Goal: Check status: Check status

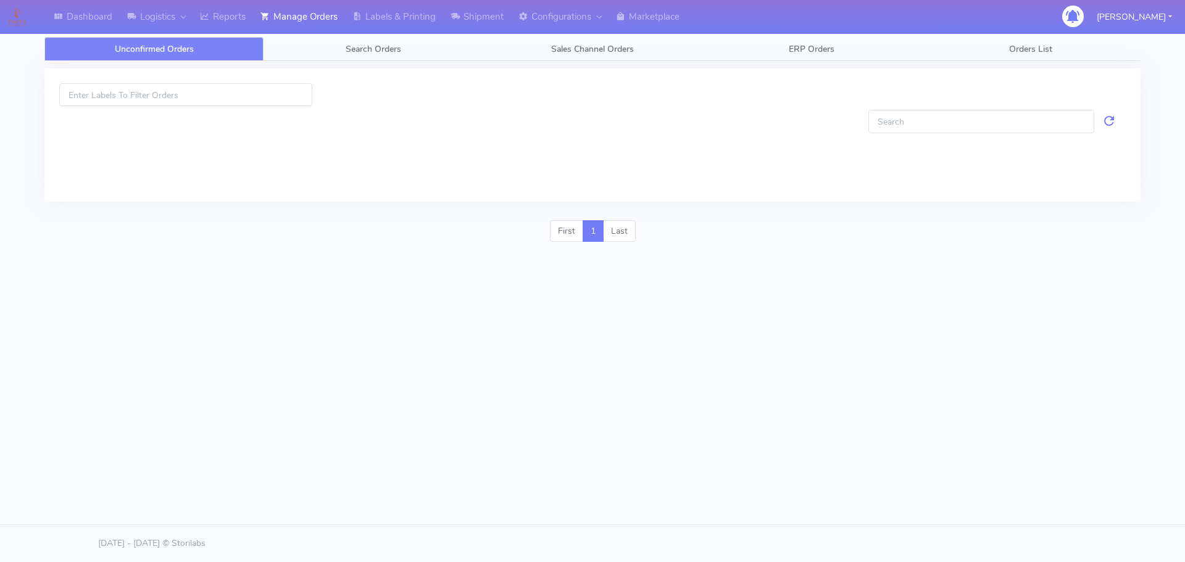
click at [360, 43] on span "Search Orders" at bounding box center [374, 49] width 56 height 12
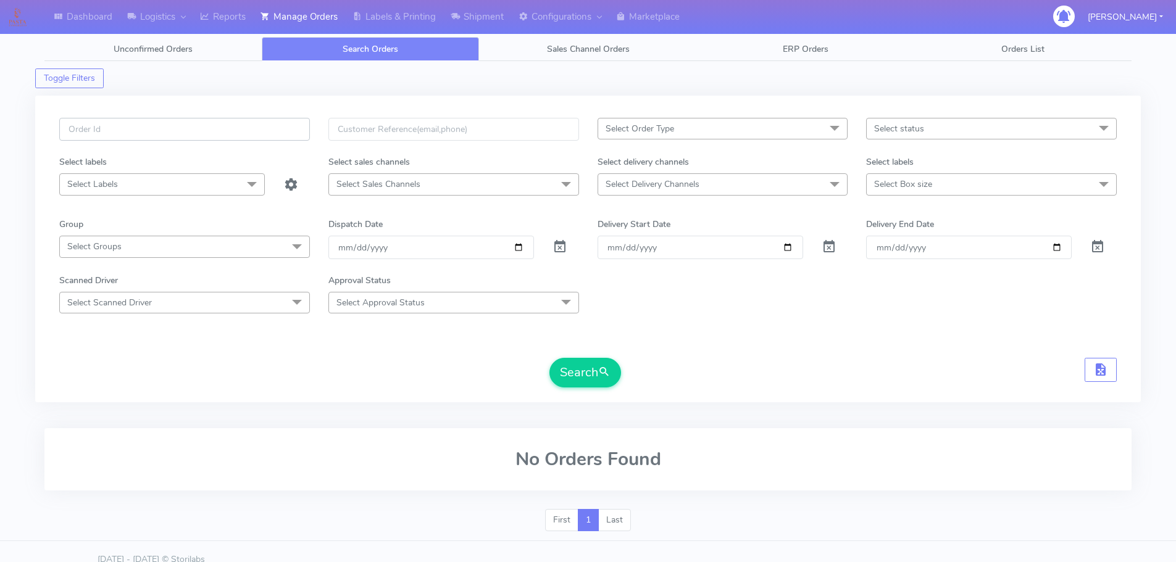
click at [291, 127] on input "text" at bounding box center [184, 129] width 251 height 23
paste input "1627079"
type input "1627079"
click at [557, 247] on span at bounding box center [559, 250] width 15 height 12
click at [577, 364] on button "Search" at bounding box center [585, 373] width 72 height 30
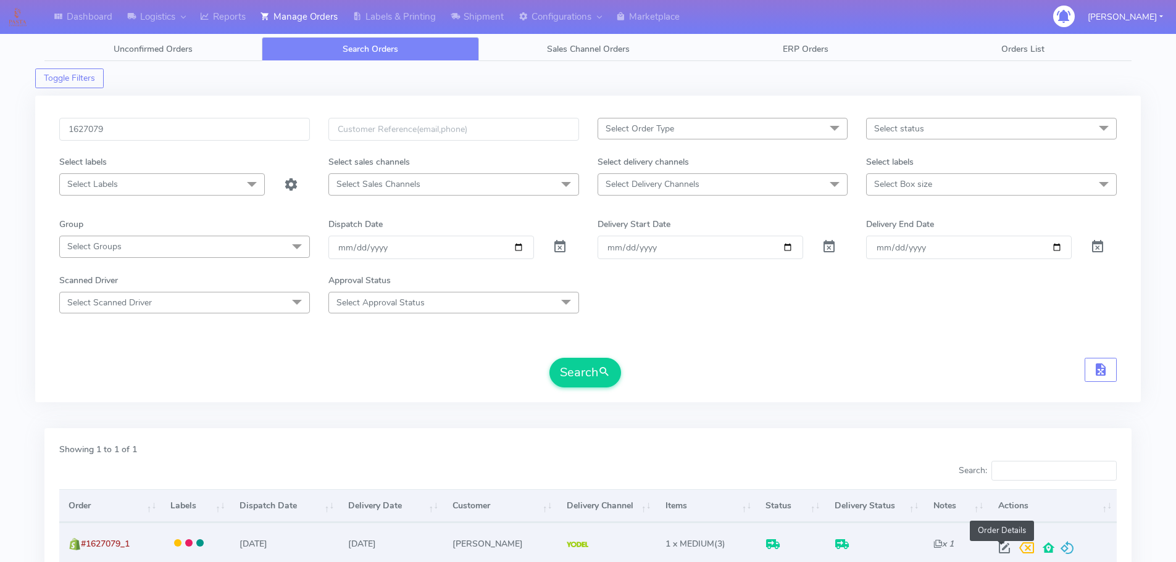
click at [1004, 549] on span at bounding box center [1004, 551] width 22 height 12
select select "5"
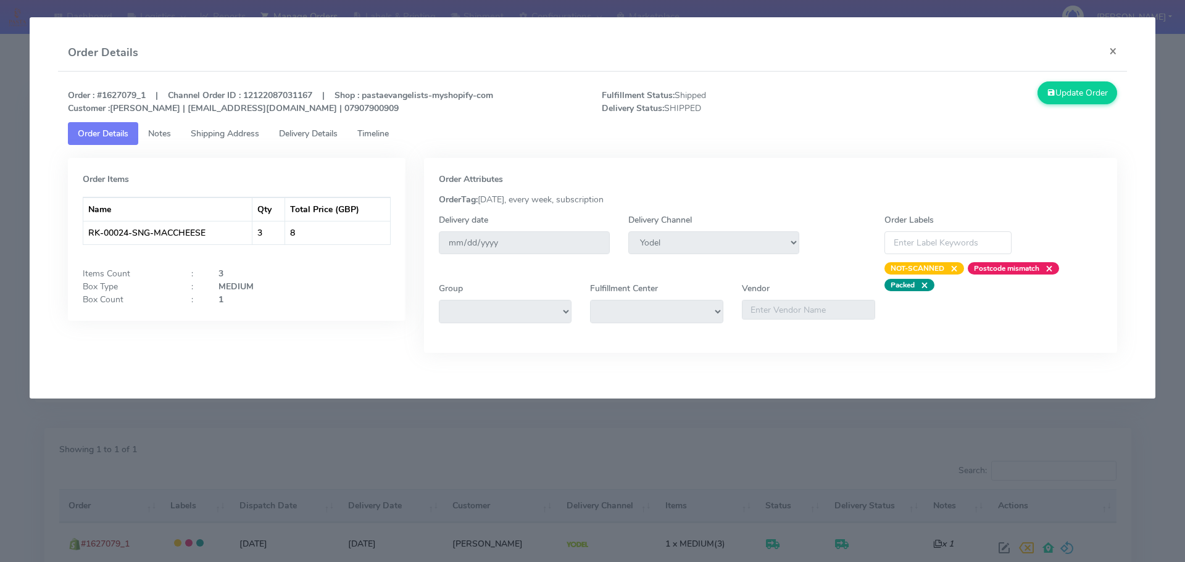
click at [380, 136] on span "Timeline" at bounding box center [372, 134] width 31 height 12
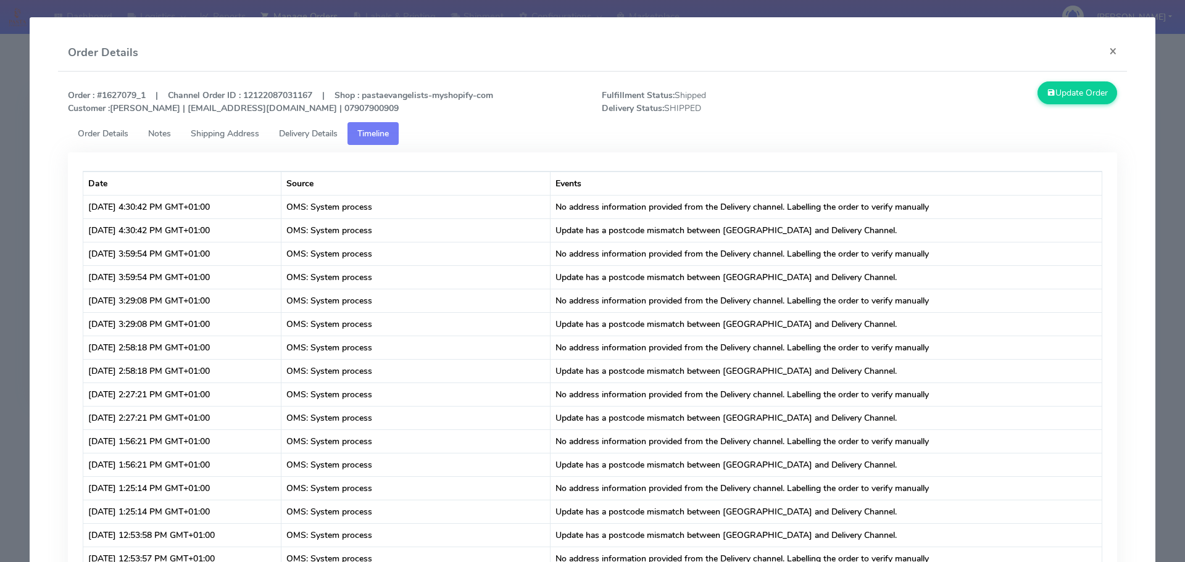
click at [331, 133] on span "Delivery Details" at bounding box center [308, 134] width 59 height 12
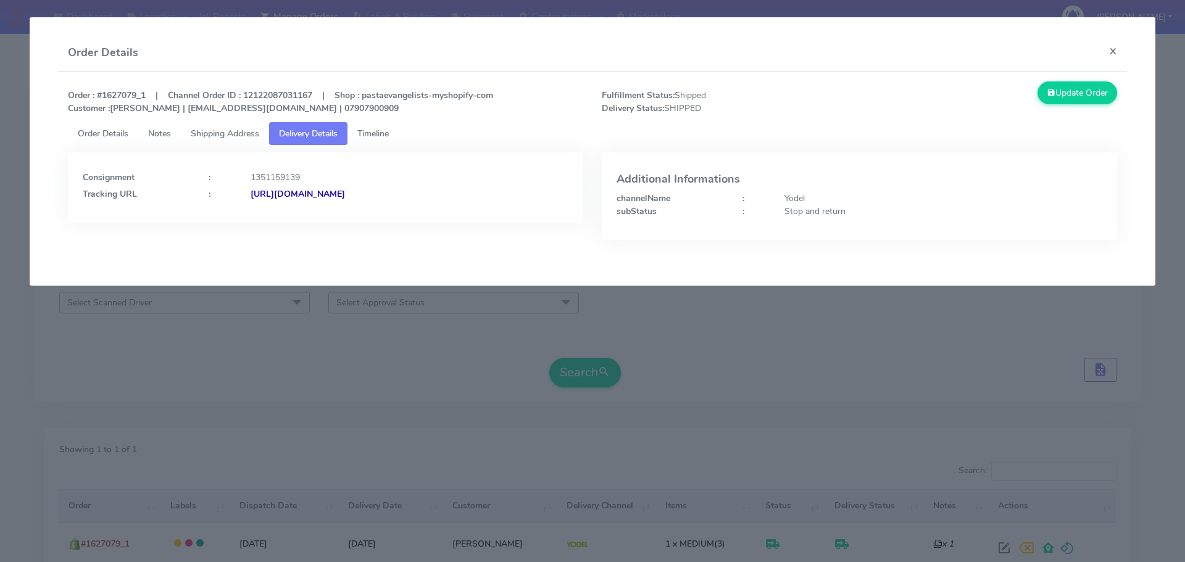
click at [249, 135] on span "Shipping Address" at bounding box center [225, 134] width 69 height 12
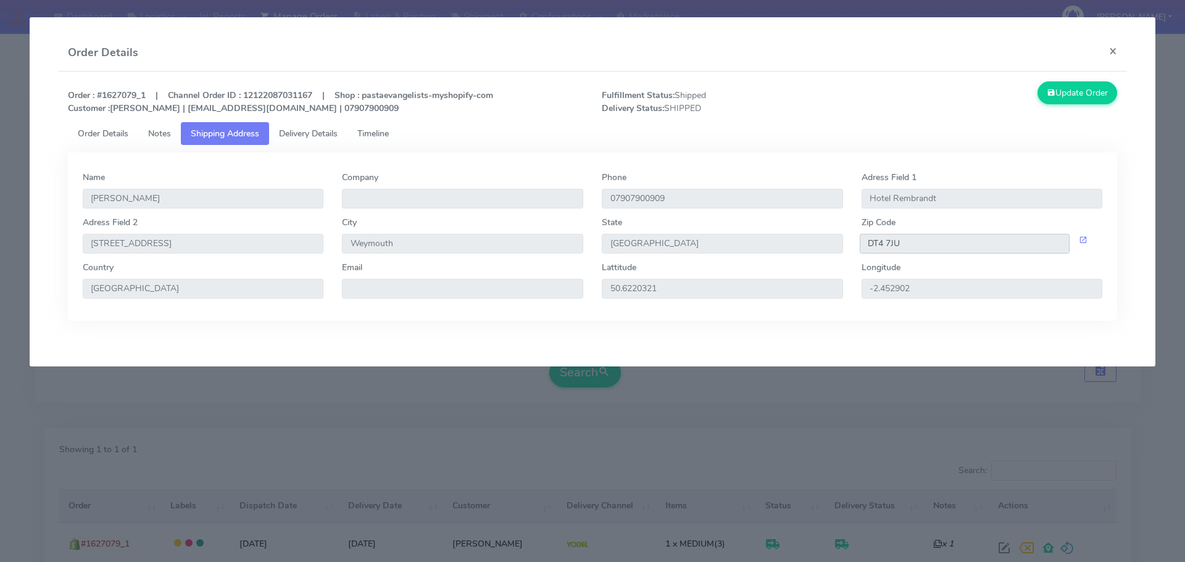
drag, startPoint x: 907, startPoint y: 249, endPoint x: 867, endPoint y: 243, distance: 40.5
click at [867, 243] on input "DT4 7JU" at bounding box center [965, 244] width 210 height 20
click at [323, 131] on span "Delivery Details" at bounding box center [308, 134] width 59 height 12
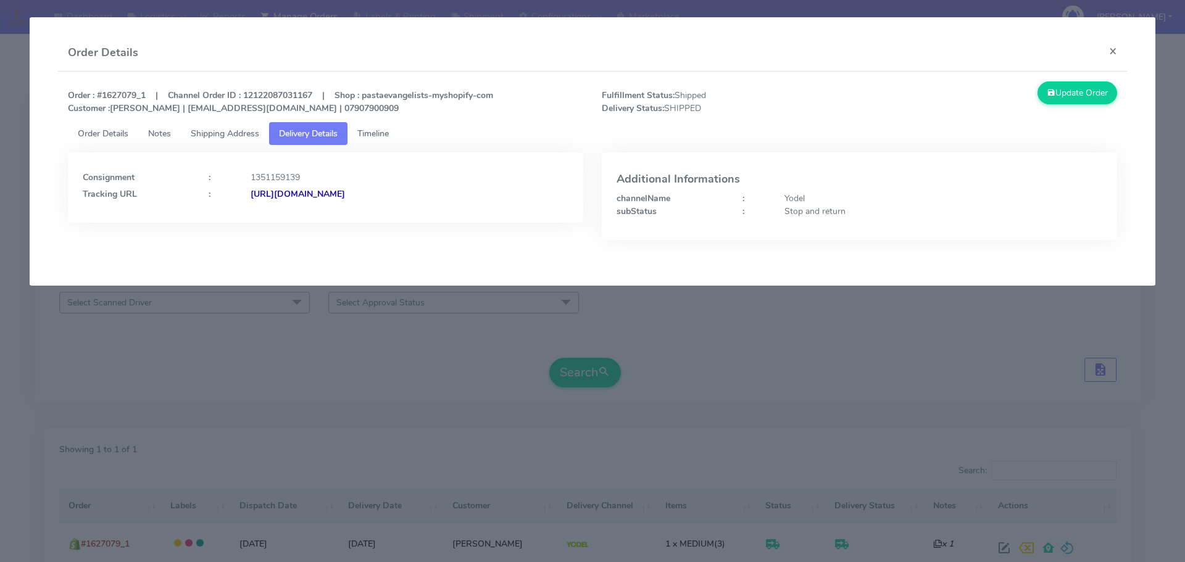
click at [345, 197] on strong "[URL][DOMAIN_NAME]" at bounding box center [298, 194] width 94 height 12
drag, startPoint x: 1114, startPoint y: 56, endPoint x: 1102, endPoint y: 54, distance: 12.6
click at [1114, 56] on button "×" at bounding box center [1113, 51] width 28 height 33
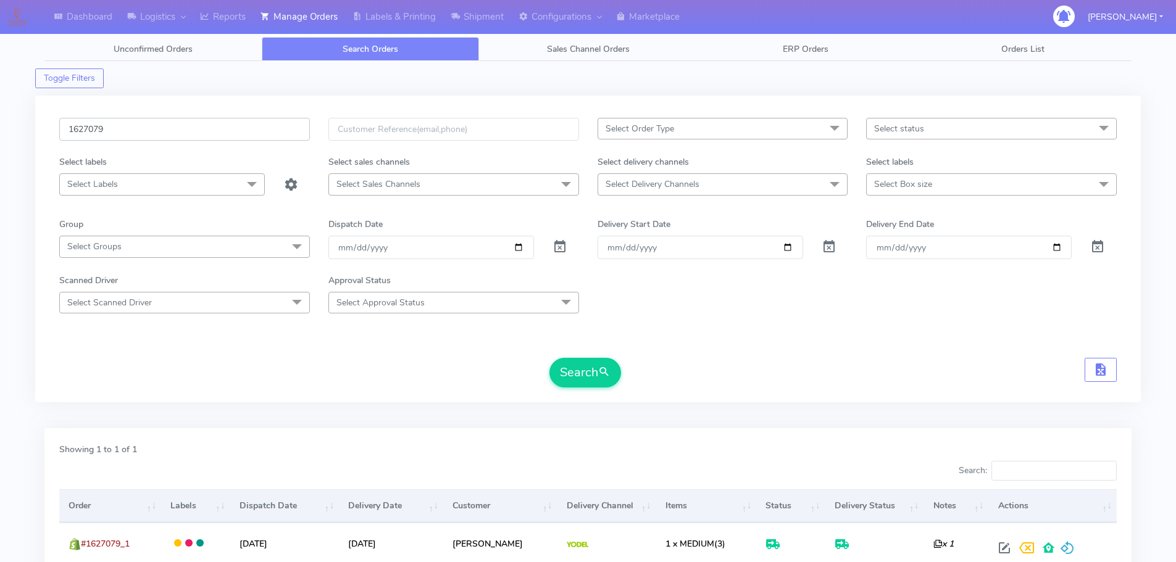
click at [250, 122] on input "1627079" at bounding box center [184, 129] width 251 height 23
paste input "561"
type input "1627561"
click at [560, 248] on span at bounding box center [559, 250] width 15 height 12
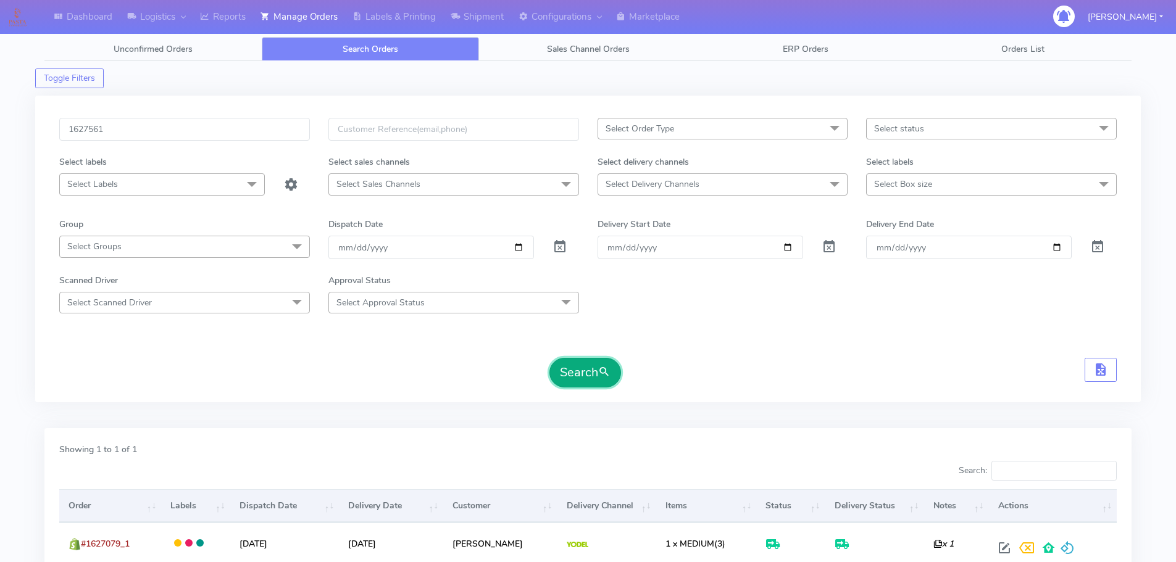
click at [577, 375] on button "Search" at bounding box center [585, 373] width 72 height 30
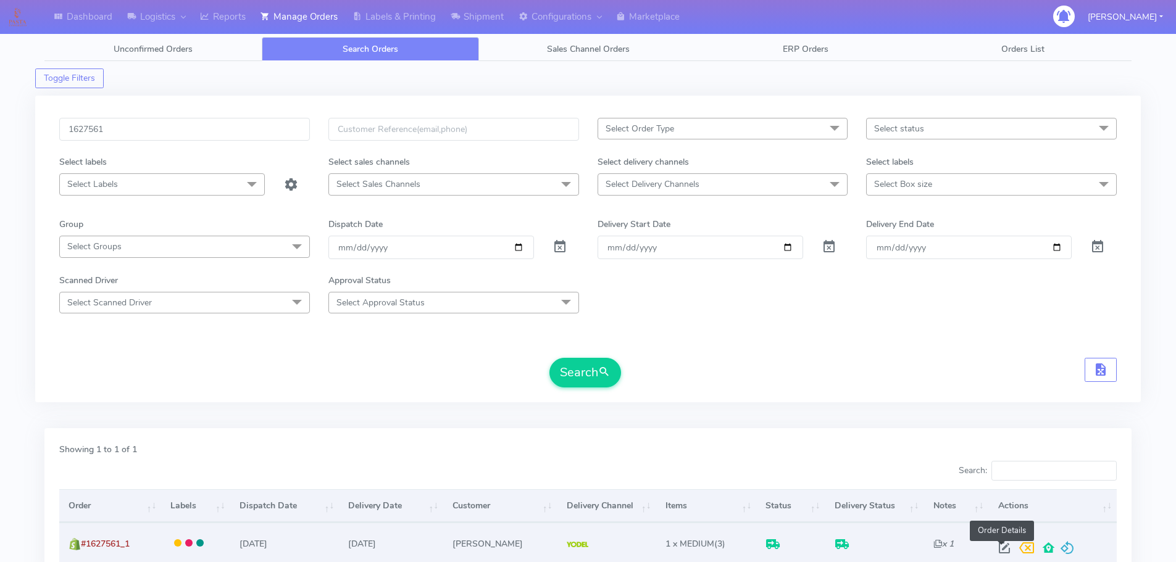
click at [1000, 547] on span at bounding box center [1004, 551] width 22 height 12
select select "5"
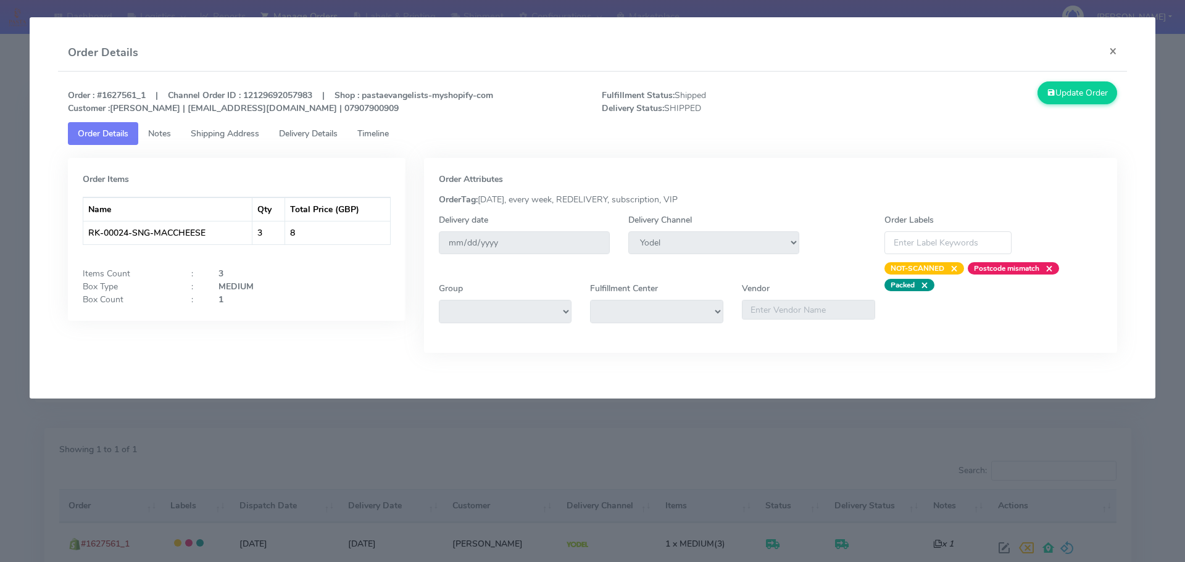
click at [389, 133] on span "Timeline" at bounding box center [372, 134] width 31 height 12
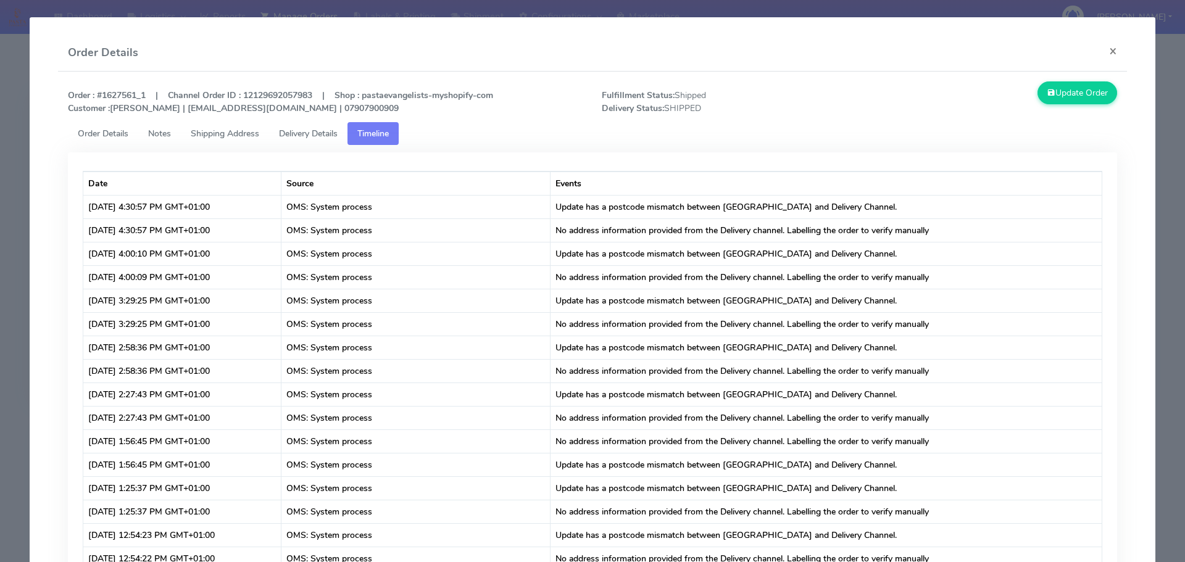
click at [320, 137] on span "Delivery Details" at bounding box center [308, 134] width 59 height 12
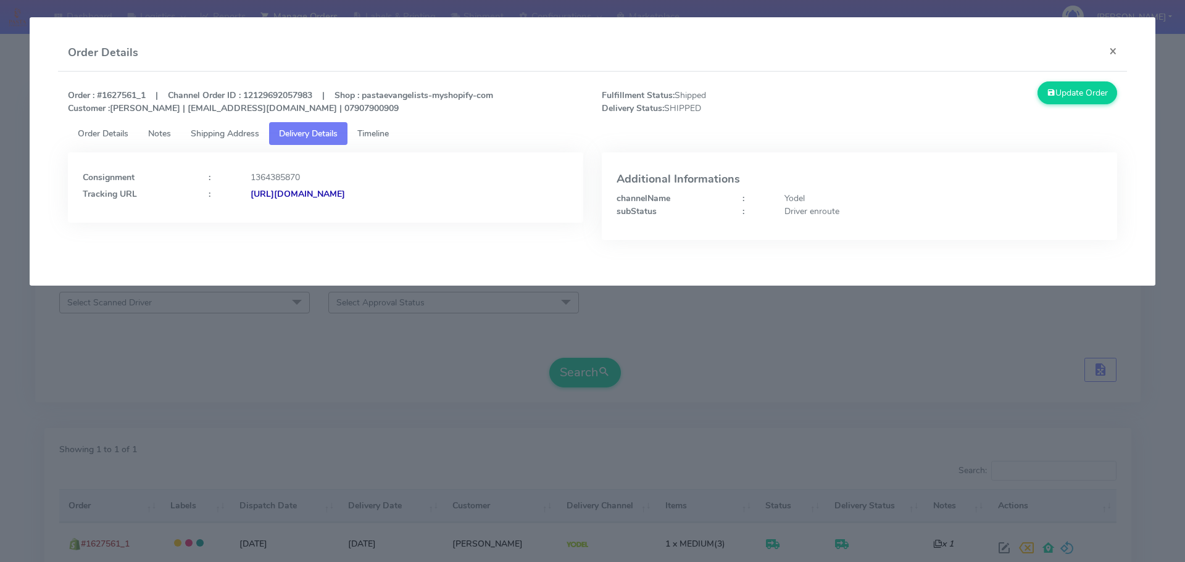
click at [248, 136] on span "Shipping Address" at bounding box center [225, 134] width 69 height 12
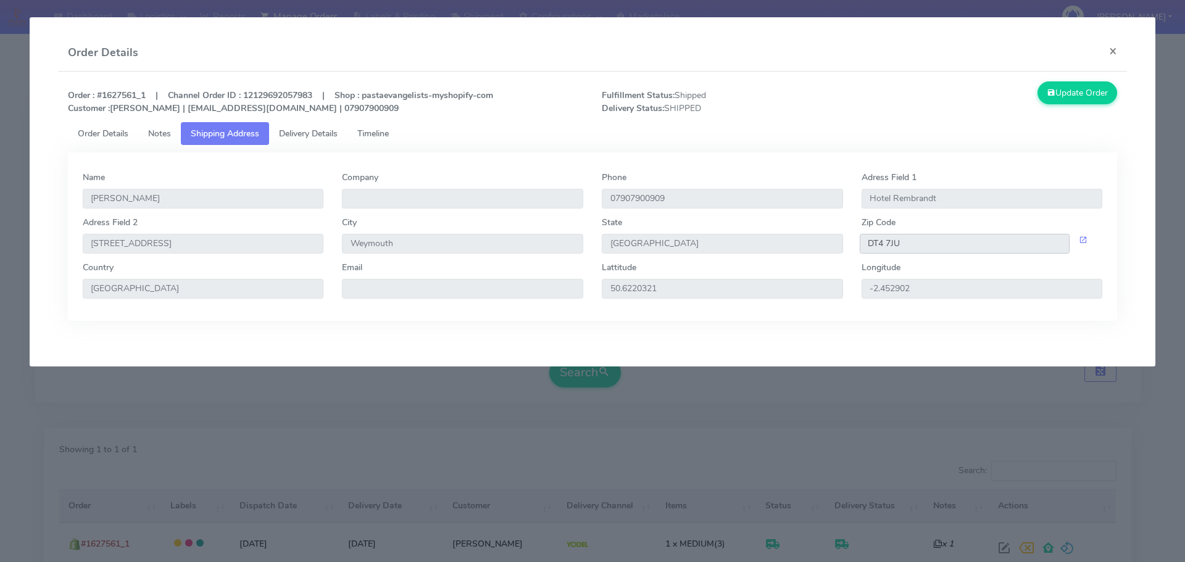
drag, startPoint x: 883, startPoint y: 243, endPoint x: 854, endPoint y: 245, distance: 28.5
click at [854, 245] on div "DT4 7JU" at bounding box center [982, 244] width 260 height 20
click at [336, 140] on link "Delivery Details" at bounding box center [308, 133] width 78 height 23
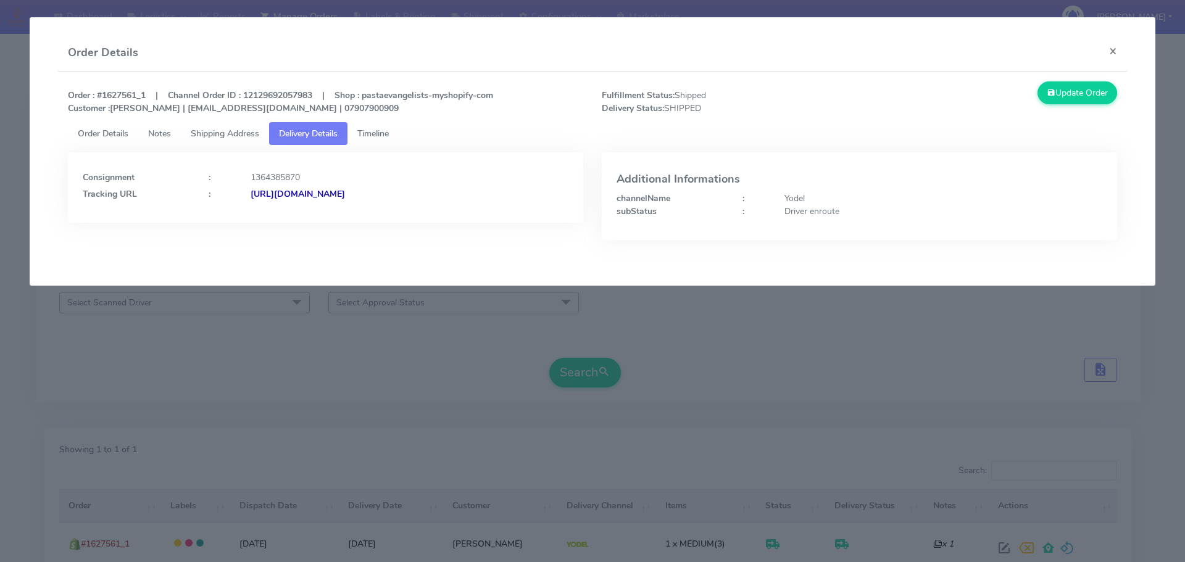
click at [345, 194] on strong "[URL][DOMAIN_NAME]" at bounding box center [298, 194] width 94 height 12
